Goal: Information Seeking & Learning: Find specific fact

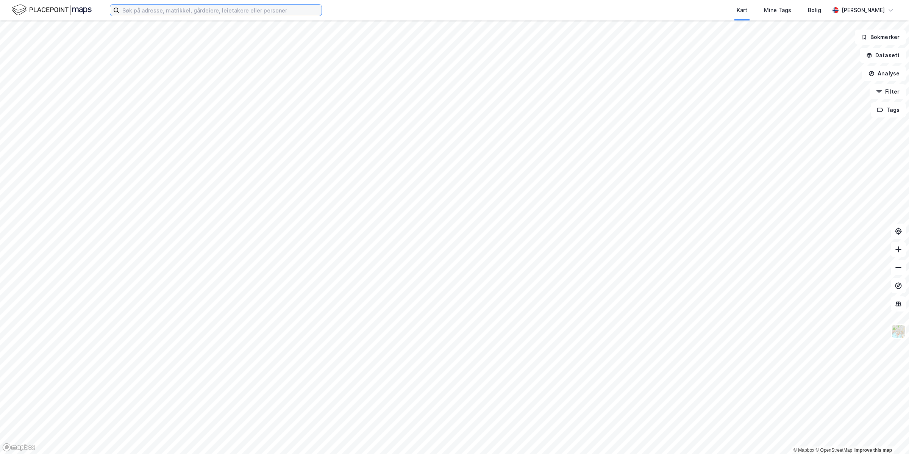
click at [227, 13] on input at bounding box center [220, 10] width 202 height 11
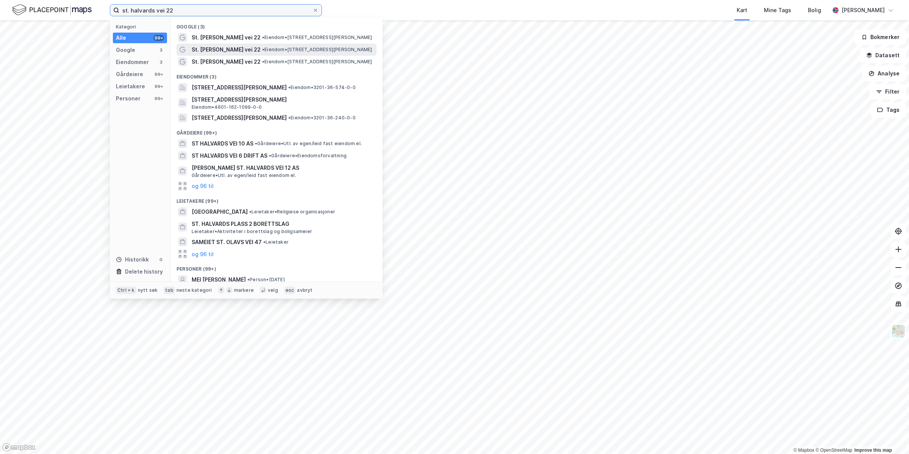
type input "st. halvards vei 22"
click at [264, 45] on div "St. [PERSON_NAME] vei 22 • Eiendom • [STREET_ADDRESS][PERSON_NAME]" at bounding box center [283, 49] width 183 height 9
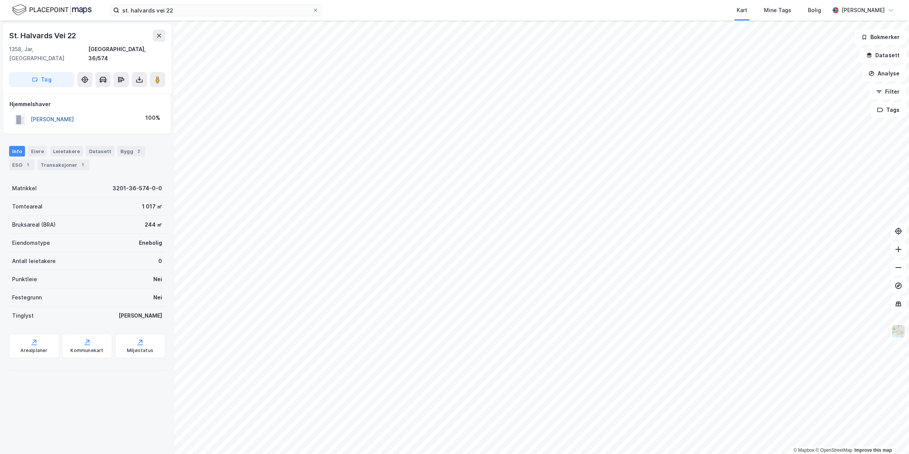
click at [0, 0] on button "[PERSON_NAME]" at bounding box center [0, 0] width 0 height 0
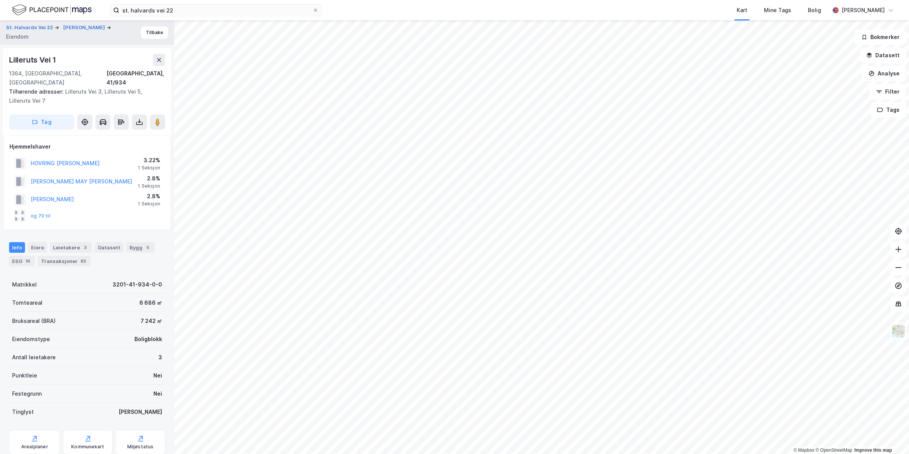
scroll to position [47, 0]
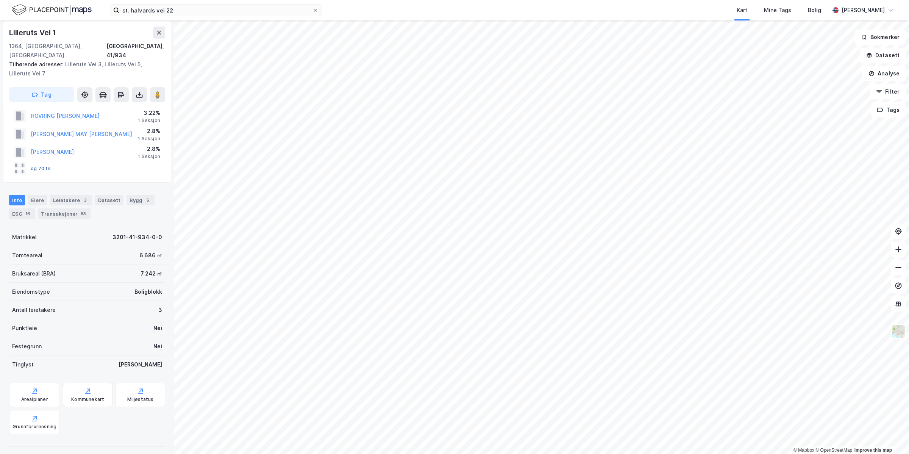
click at [0, 0] on button "og 70 til" at bounding box center [0, 0] width 0 height 0
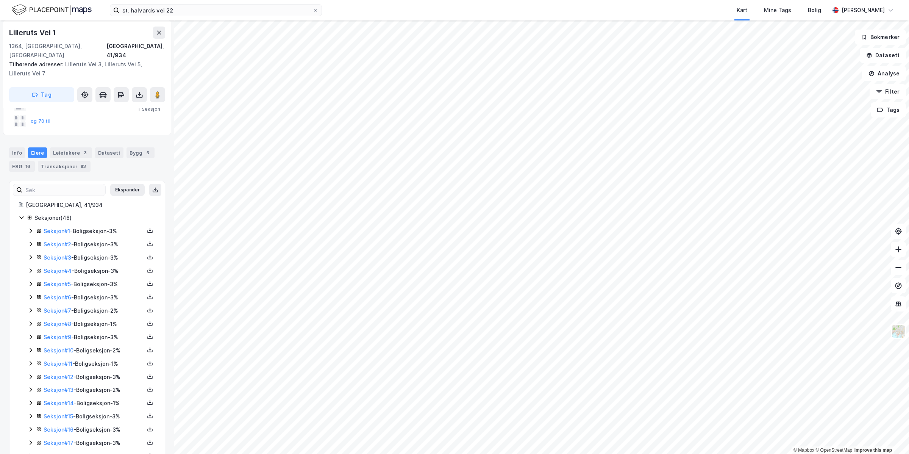
scroll to position [142, 0]
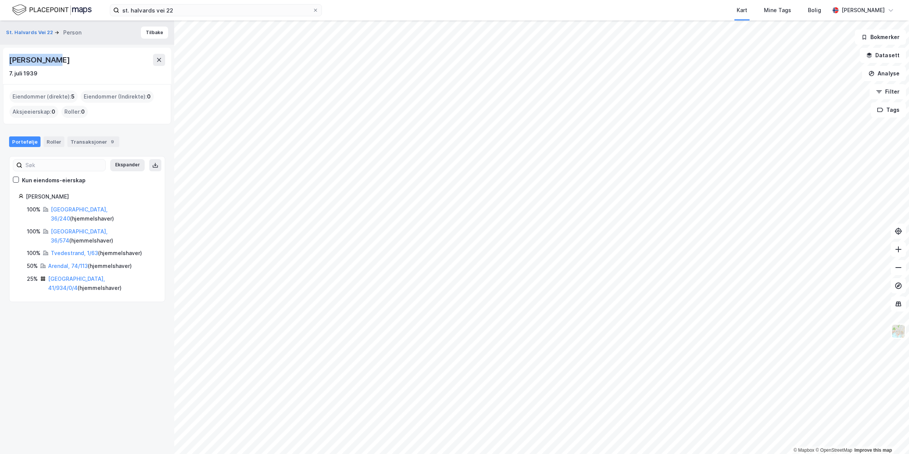
drag, startPoint x: 57, startPoint y: 61, endPoint x: 9, endPoint y: 52, distance: 48.6
click at [9, 52] on div "[PERSON_NAME] 7. [PERSON_NAME] 1939" at bounding box center [87, 66] width 168 height 36
click at [69, 263] on link "Arendal, 74/113" at bounding box center [68, 266] width 40 height 6
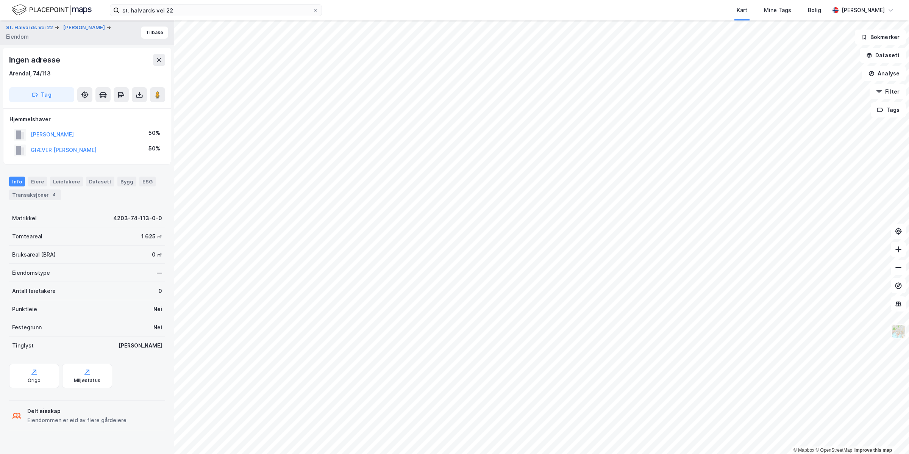
click at [899, 333] on img at bounding box center [898, 331] width 14 height 14
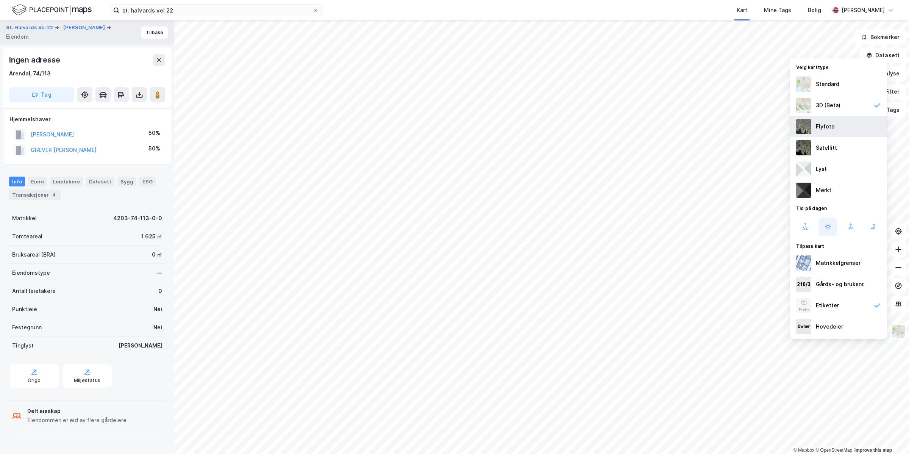
click at [828, 125] on div "Flyfoto" at bounding box center [825, 126] width 19 height 9
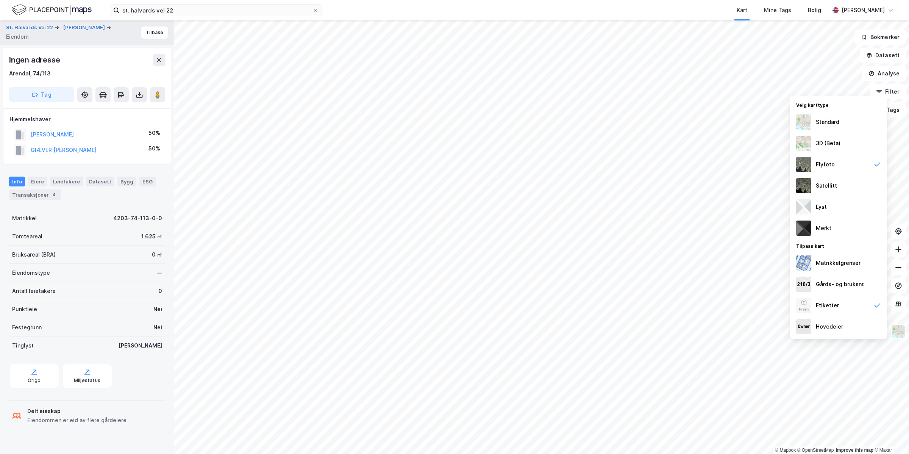
click at [103, 66] on div "Ingen adresse Arendal, 74/113" at bounding box center [87, 66] width 156 height 24
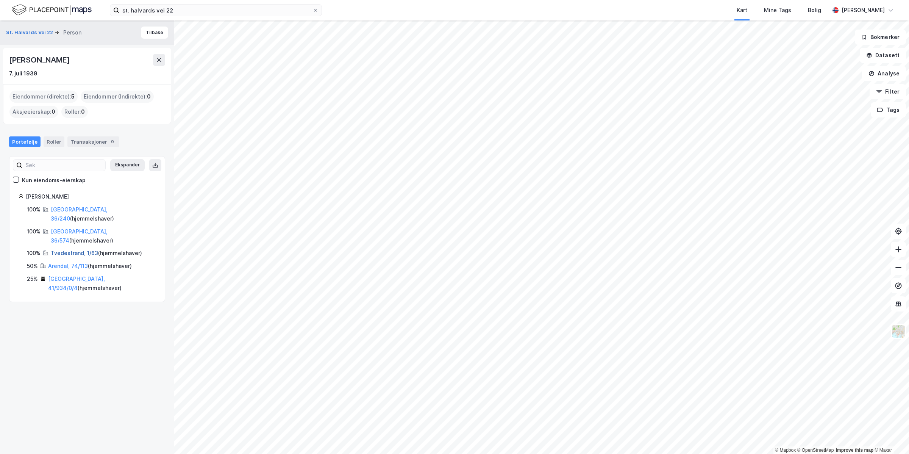
click at [77, 250] on link "Tvedestrand, 1/63" at bounding box center [74, 253] width 47 height 6
